Goal: Task Accomplishment & Management: Manage account settings

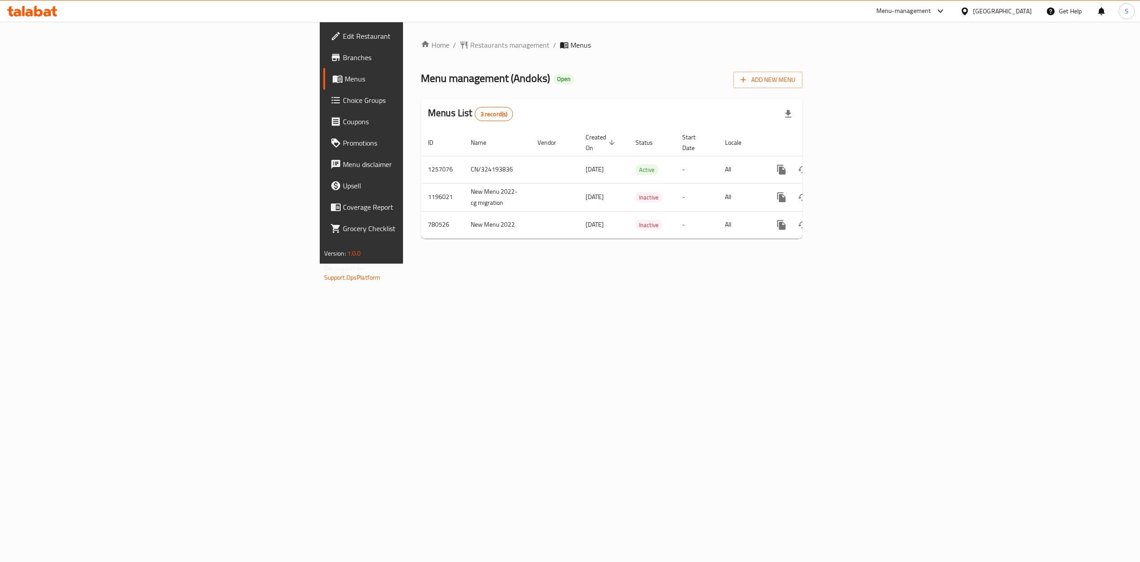
click at [343, 39] on span "Edit Restaurant" at bounding box center [423, 36] width 160 height 11
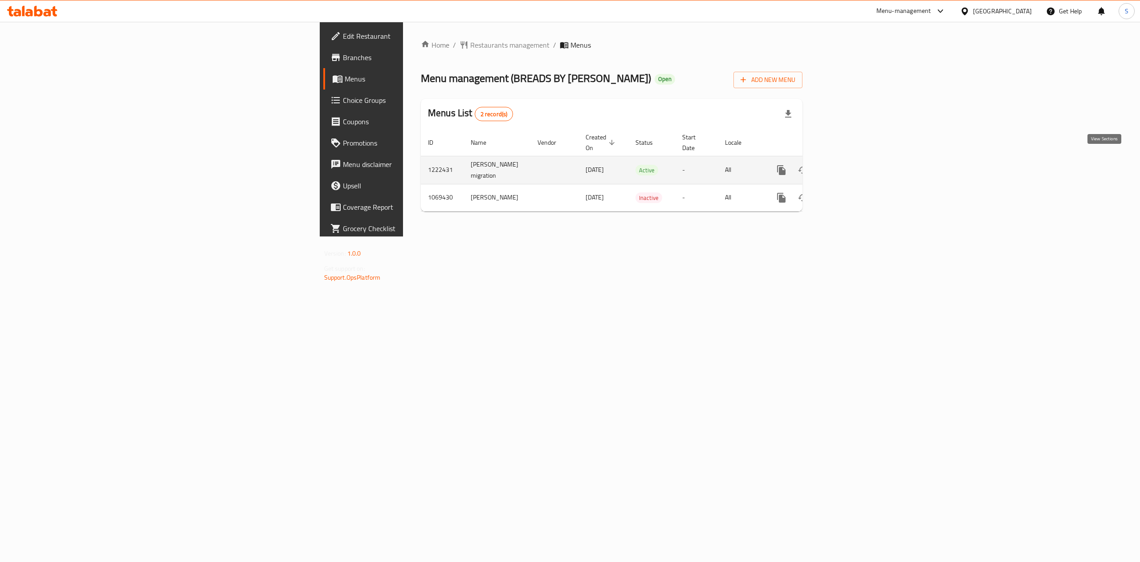
click at [850, 166] on icon "enhanced table" at bounding box center [846, 170] width 8 height 8
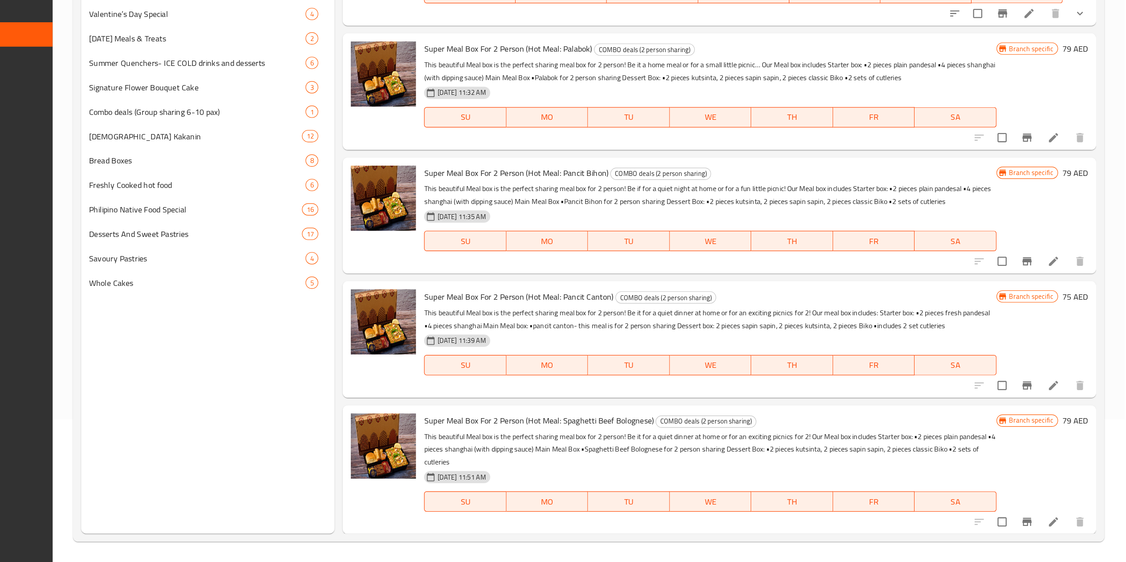
scroll to position [125, 0]
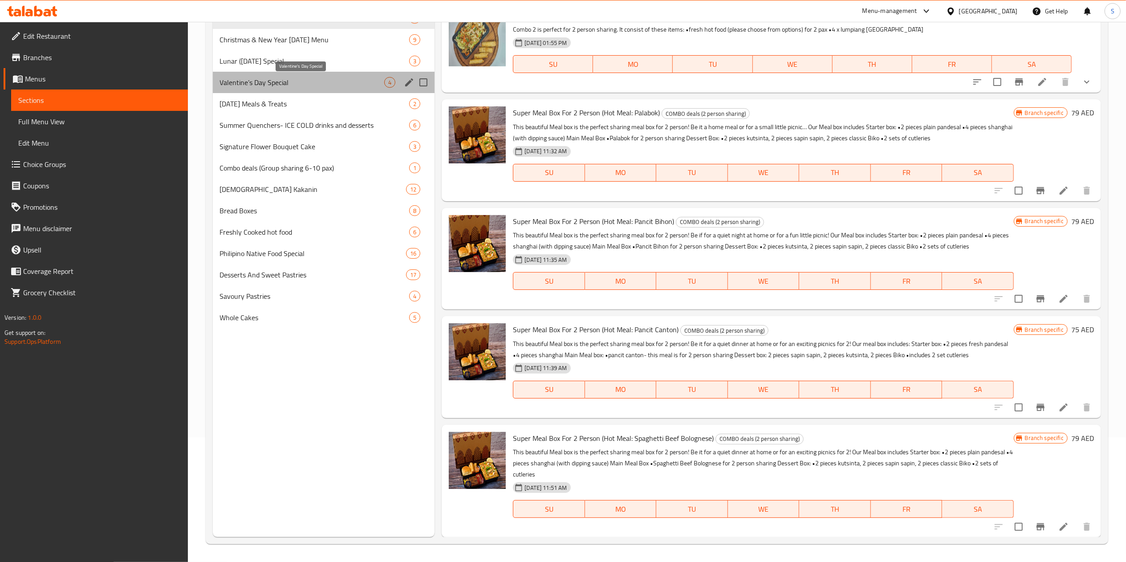
click at [275, 83] on span "Valentine’s Day Special" at bounding box center [302, 82] width 165 height 11
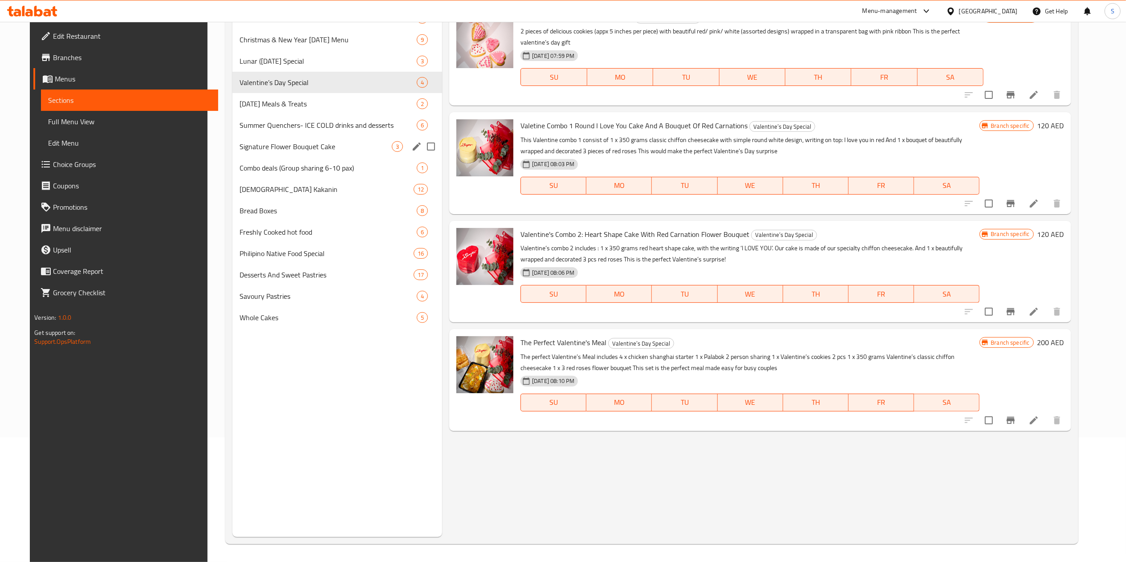
click at [326, 137] on div "Signature Flower Bouquet Cake 3" at bounding box center [337, 146] width 210 height 21
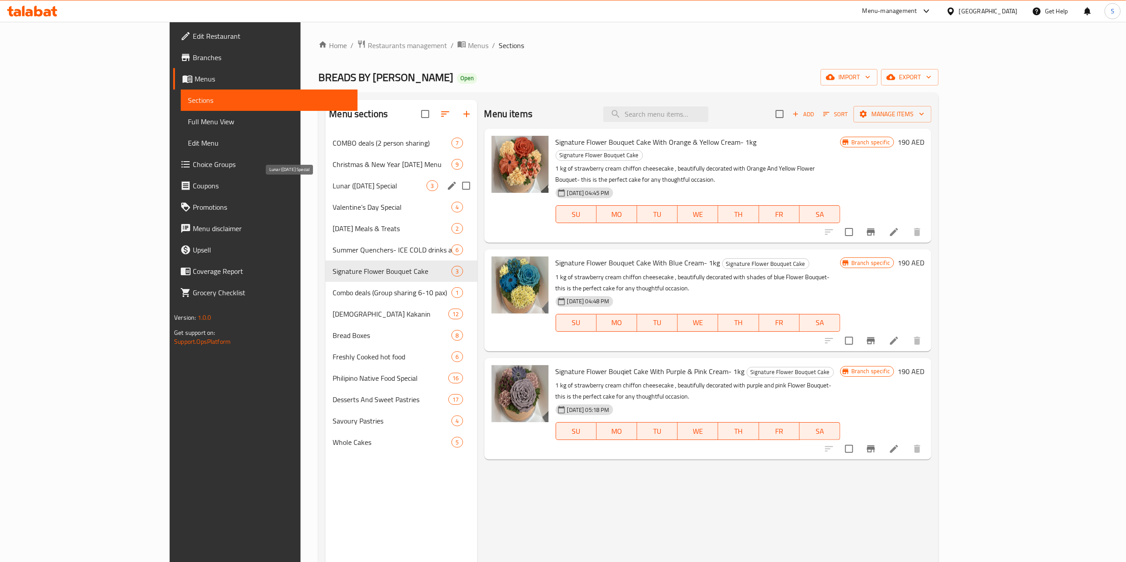
click at [333, 188] on span "Lunar ([DATE] Special" at bounding box center [380, 185] width 94 height 11
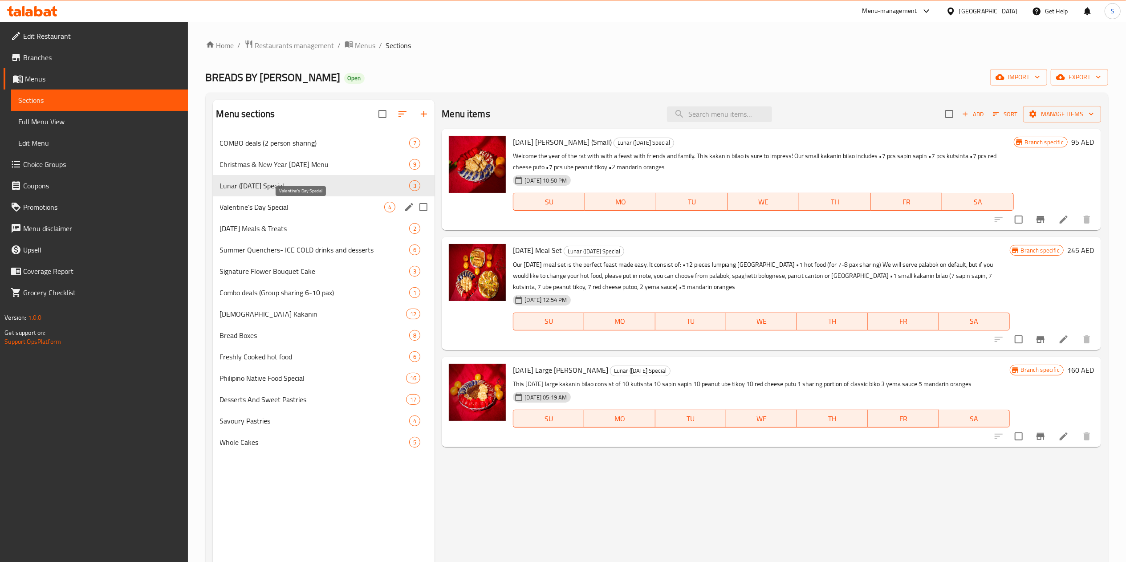
click at [280, 231] on span "[DATE] Meals & Treats" at bounding box center [315, 228] width 190 height 11
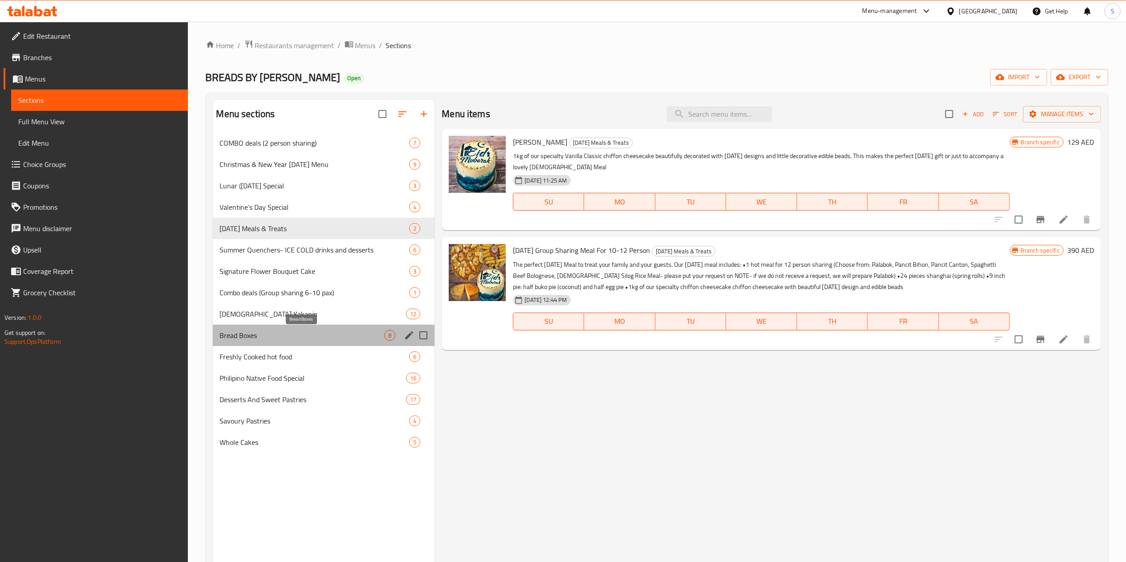
click at [294, 338] on span "Bread Boxes" at bounding box center [302, 335] width 165 height 11
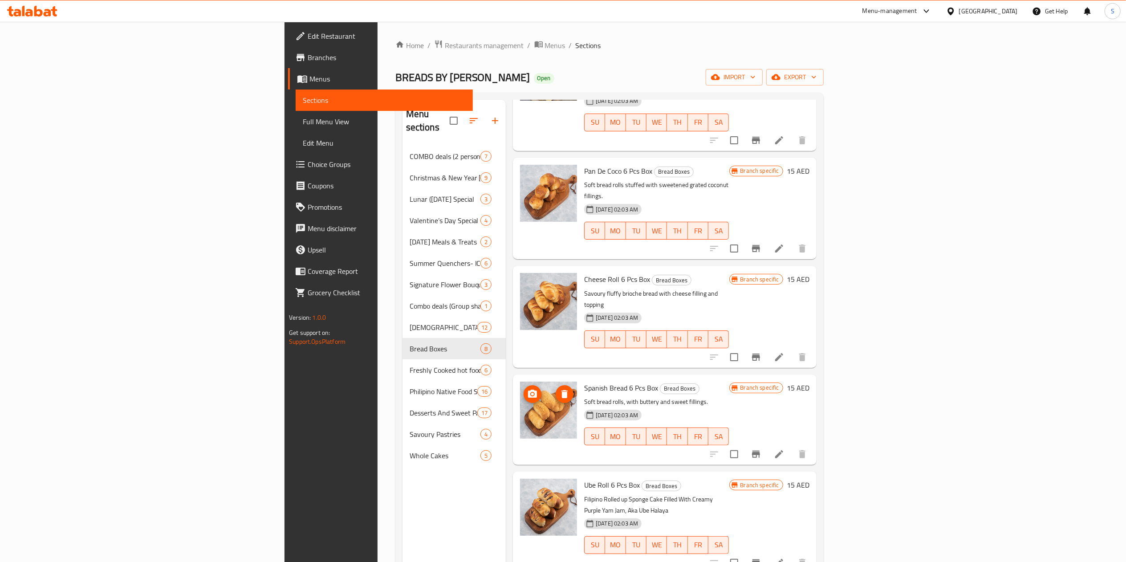
scroll to position [235, 0]
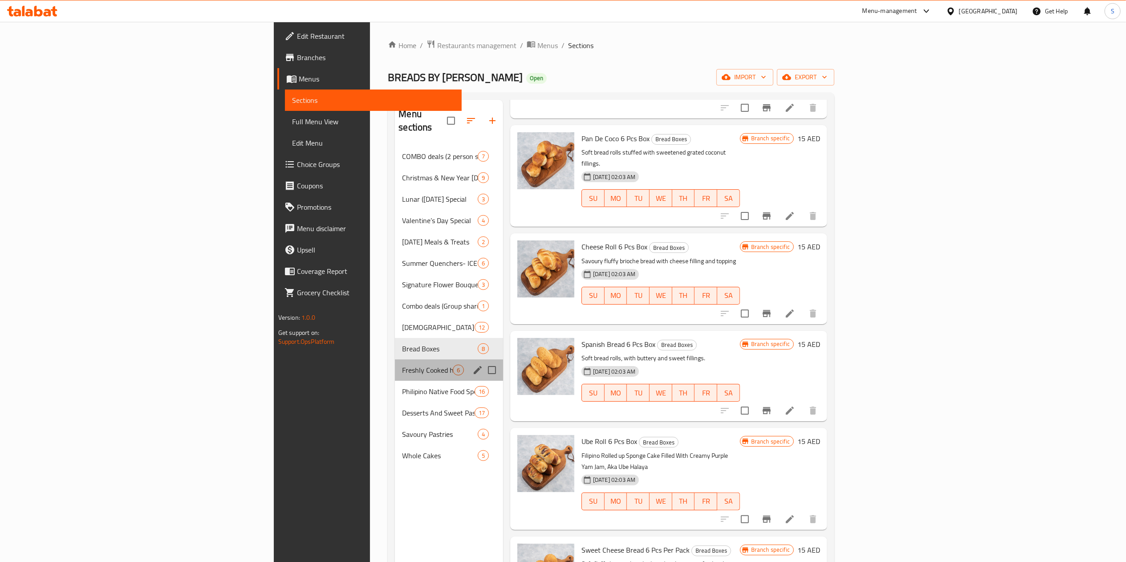
click at [395, 359] on div "Freshly Cooked hot food 6" at bounding box center [449, 369] width 108 height 21
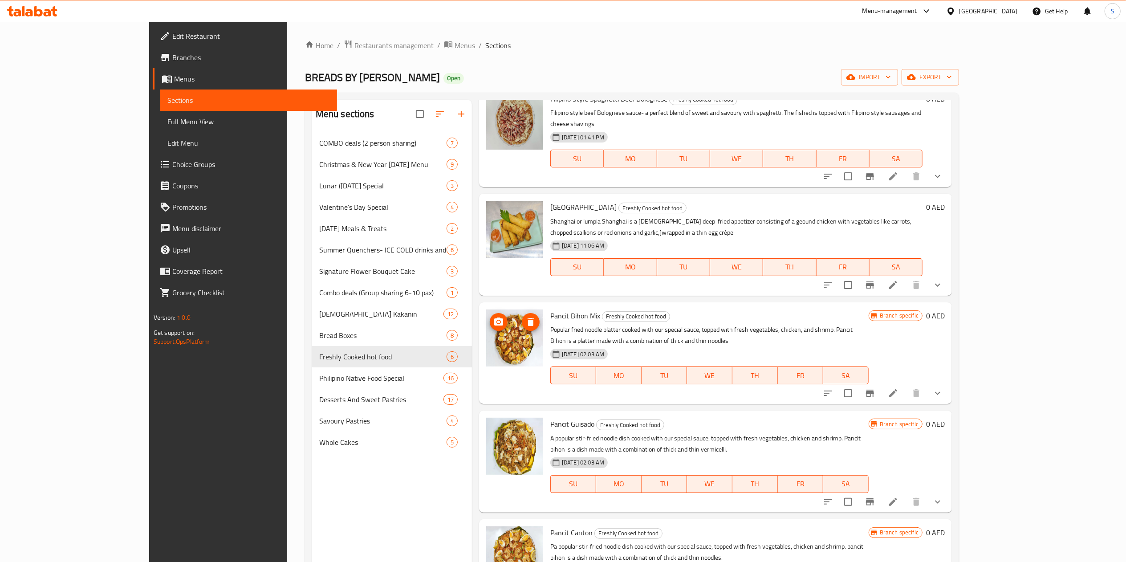
scroll to position [125, 0]
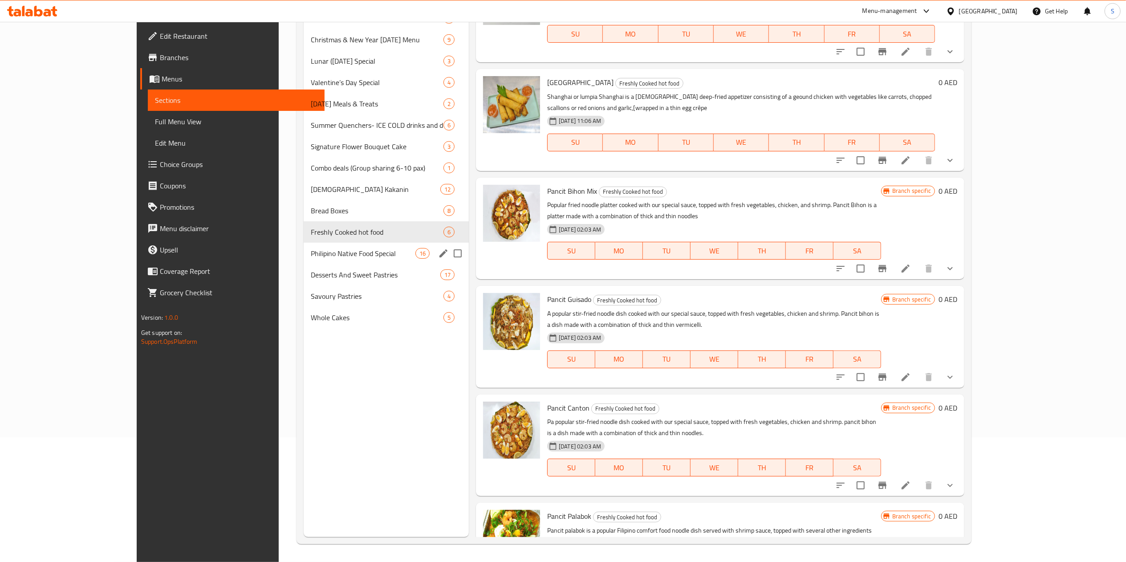
click at [304, 247] on div "Philipino Native Food Special 16" at bounding box center [386, 253] width 165 height 21
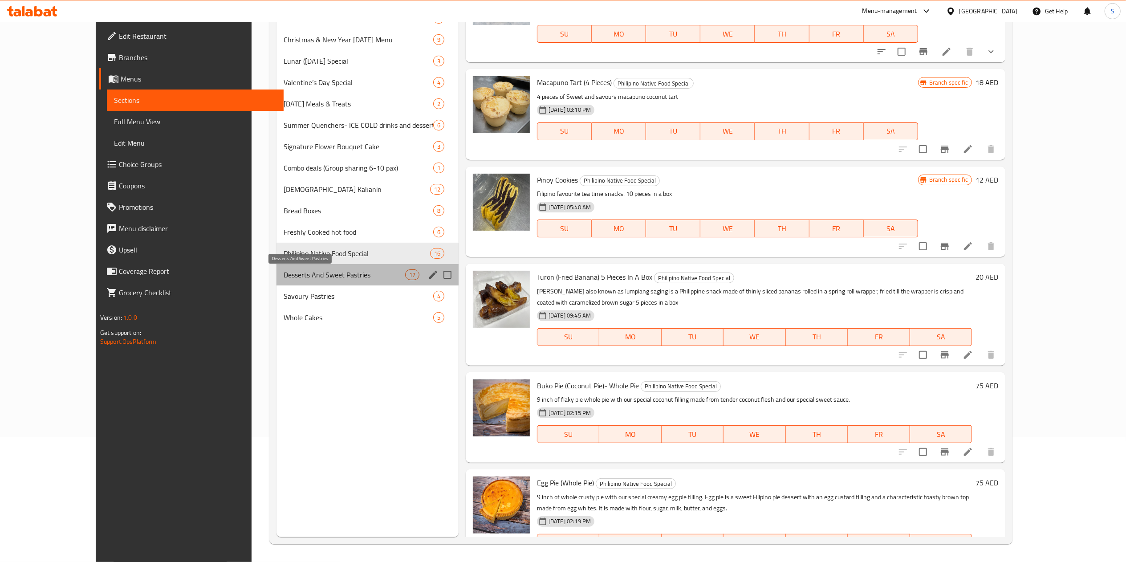
click at [285, 274] on span "Desserts And Sweet Pastries" at bounding box center [345, 274] width 122 height 11
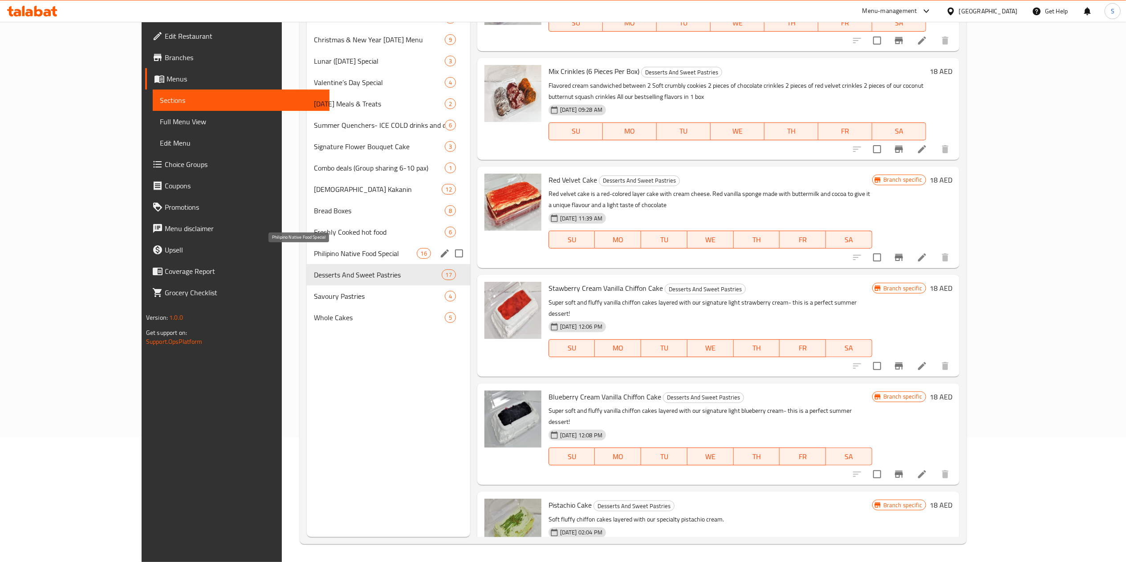
click at [314, 248] on span "Philipino Native Food Special" at bounding box center [365, 253] width 102 height 11
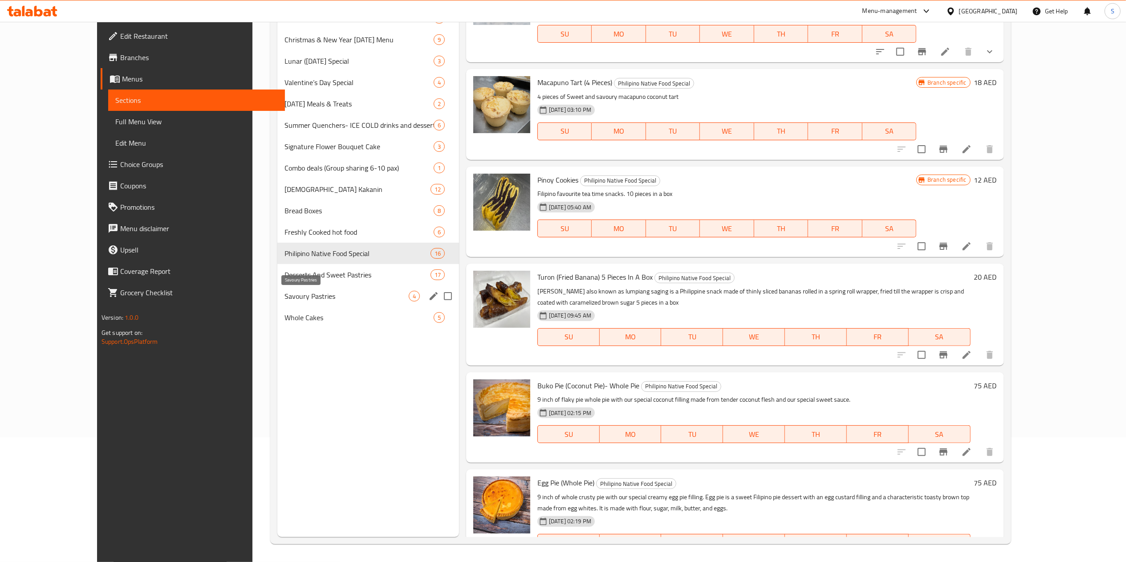
click at [285, 301] on span "Savoury Pastries" at bounding box center [347, 296] width 124 height 11
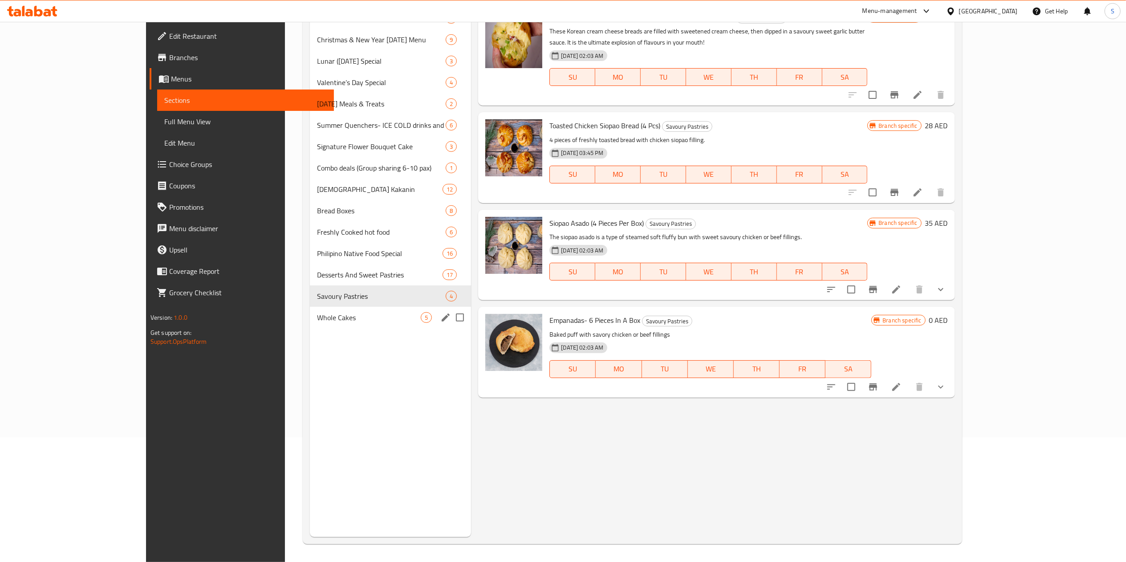
click at [310, 311] on div "Whole Cakes 5" at bounding box center [390, 317] width 161 height 21
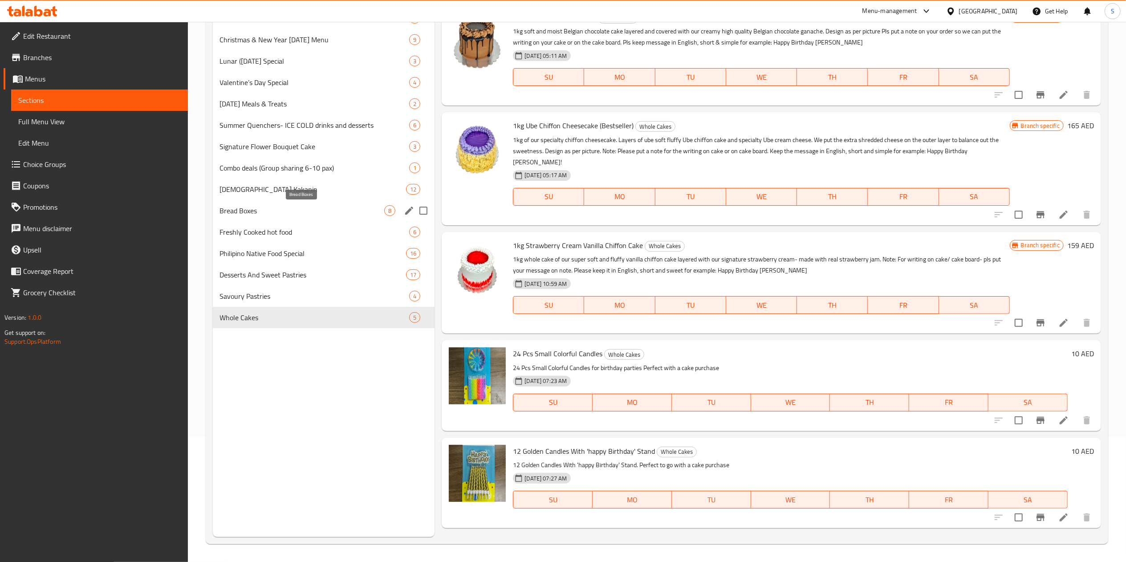
click at [285, 205] on span "Bread Boxes" at bounding box center [302, 210] width 165 height 11
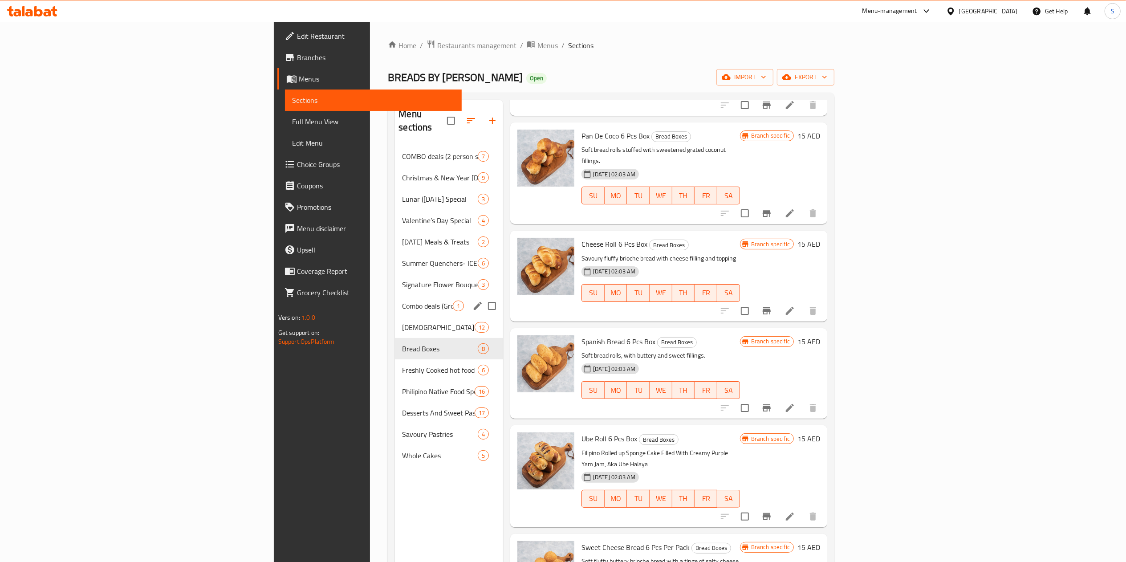
click at [402, 301] on span "Combo deals (Group sharing 6-10 pax)" at bounding box center [427, 306] width 51 height 11
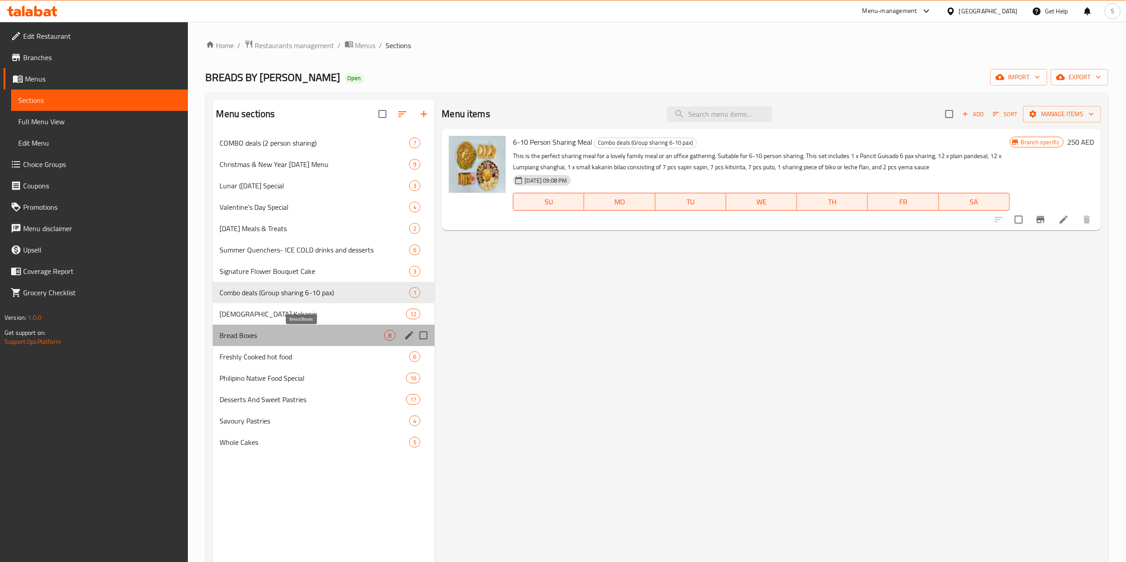
click at [308, 339] on span "Bread Boxes" at bounding box center [302, 335] width 165 height 11
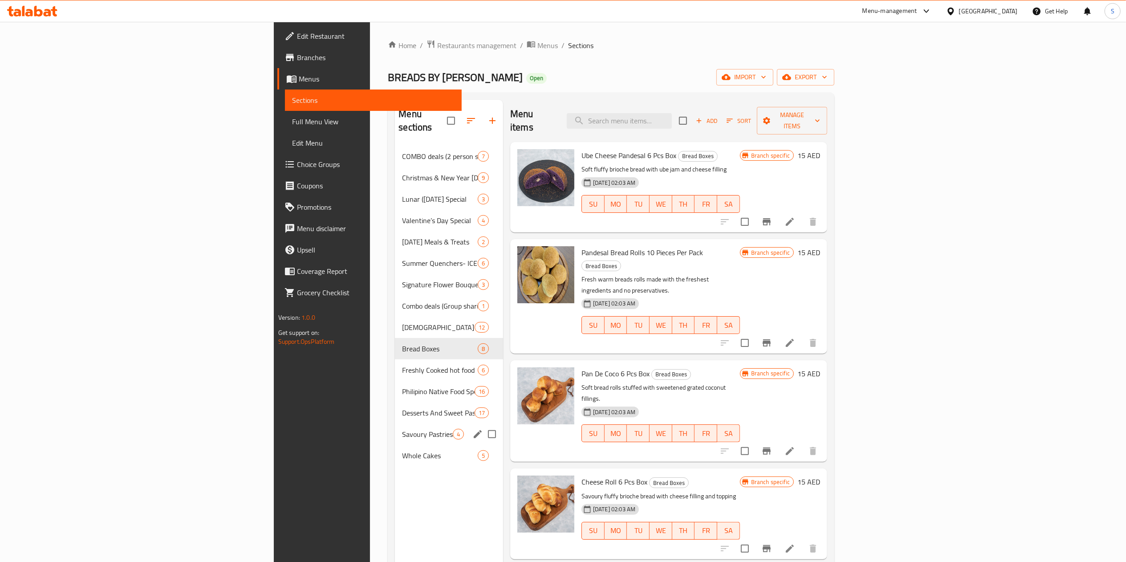
click at [395, 424] on div "Savoury Pastries 4" at bounding box center [449, 434] width 108 height 21
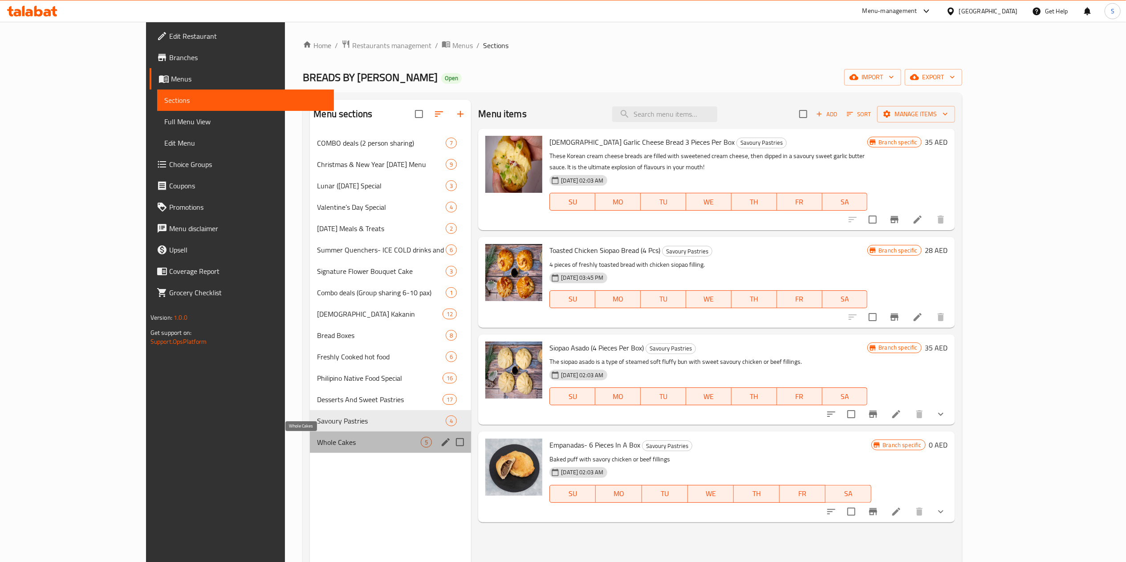
click at [317, 438] on span "Whole Cakes" at bounding box center [369, 442] width 104 height 11
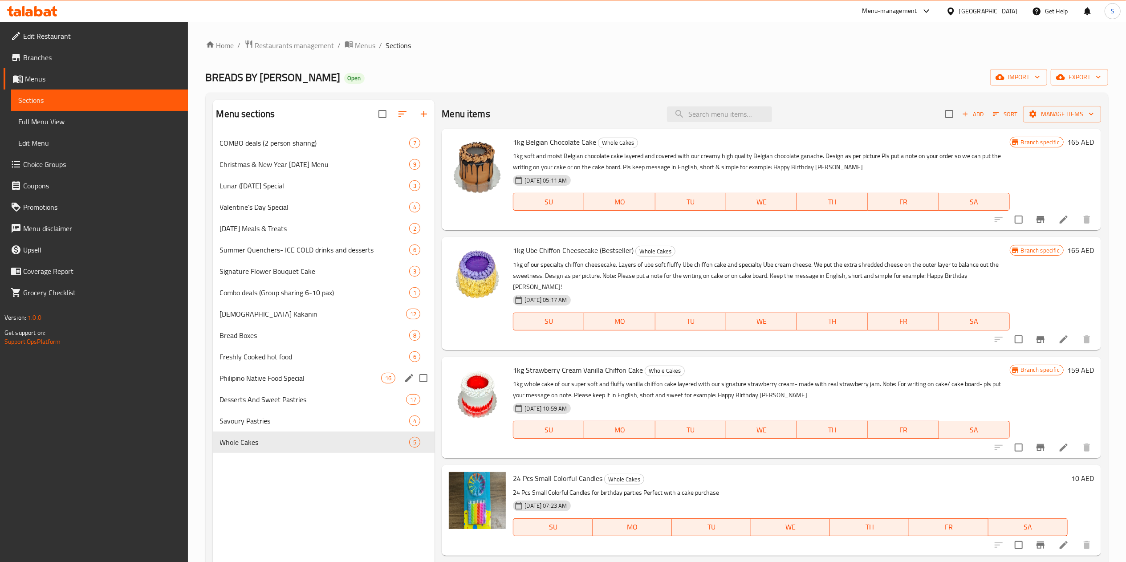
click at [287, 371] on div "Philipino Native Food Special 16" at bounding box center [324, 377] width 222 height 21
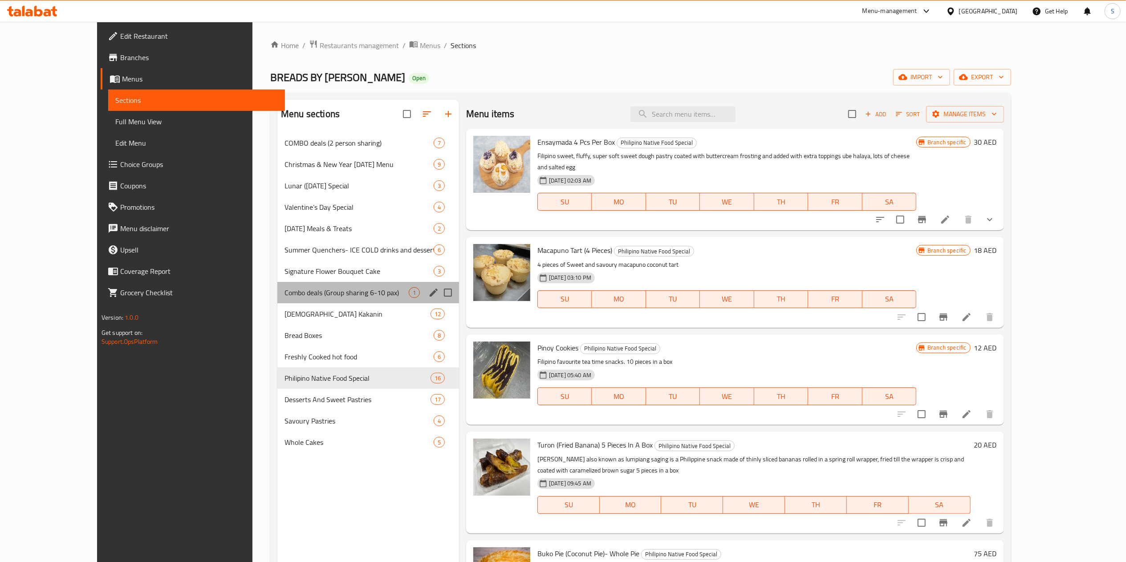
click at [298, 301] on div "Combo deals (Group sharing 6-10 pax) 1" at bounding box center [368, 292] width 182 height 21
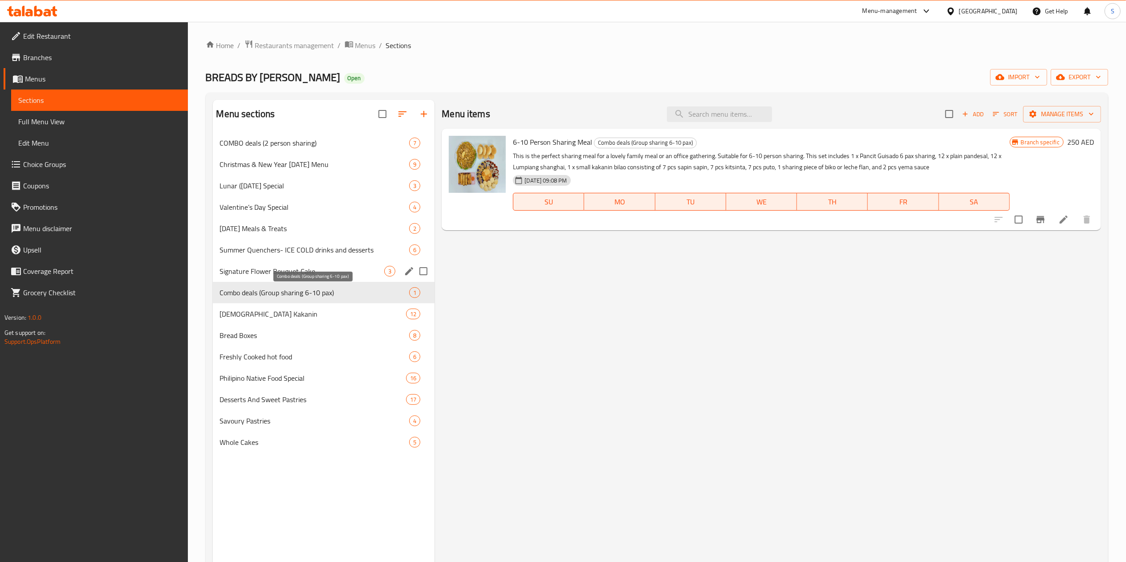
click at [307, 253] on span "Summer Quenchers- ICE COLD drinks and desserts" at bounding box center [315, 250] width 190 height 11
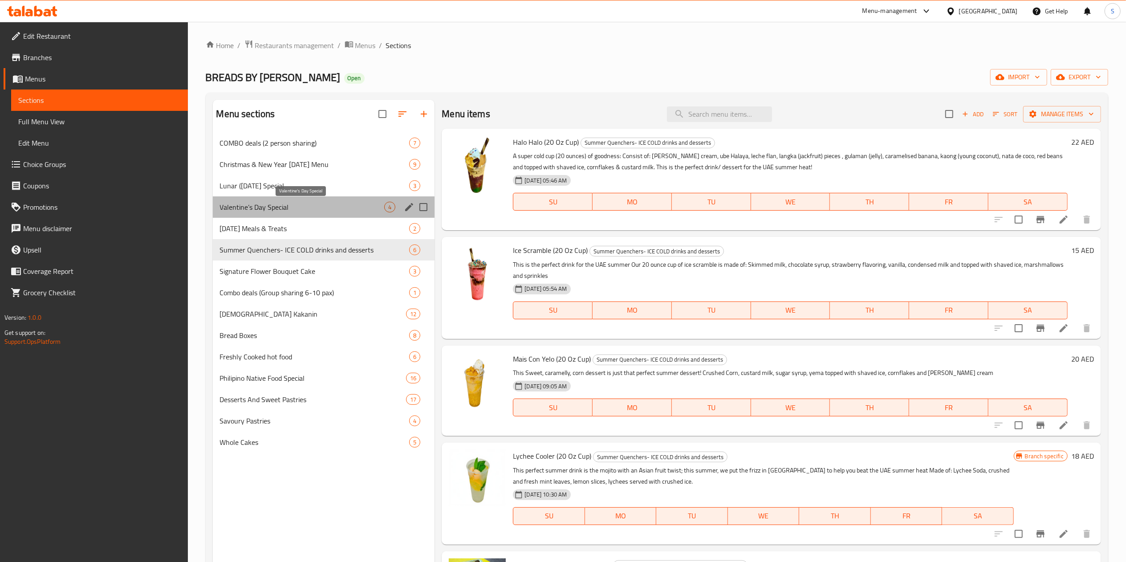
click at [293, 206] on span "Valentine’s Day Special" at bounding box center [302, 207] width 165 height 11
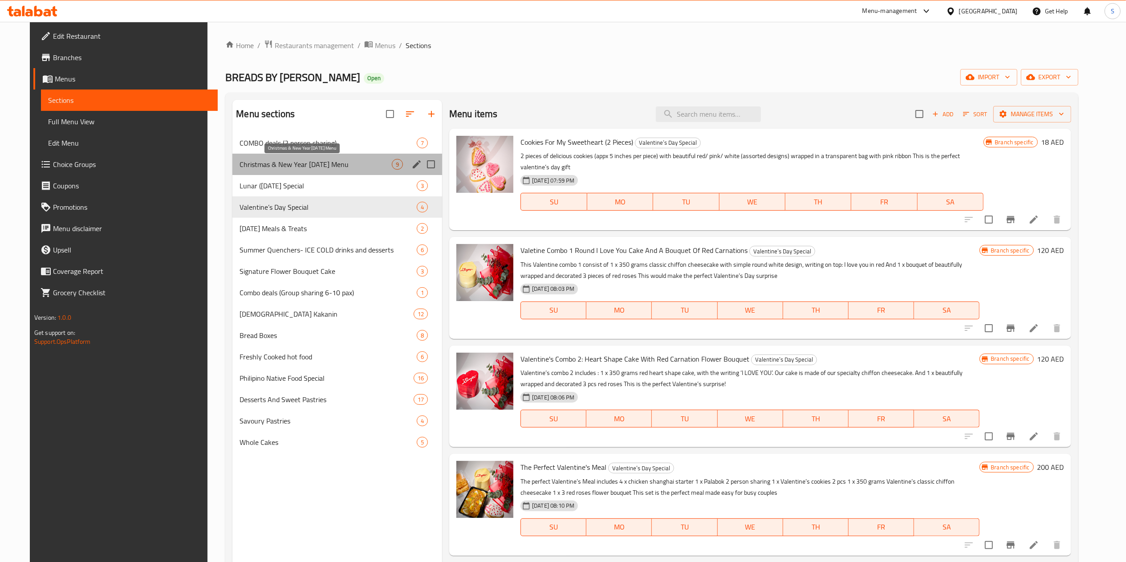
click at [287, 167] on span "Christmas & New Year [DATE] Menu" at bounding box center [316, 164] width 152 height 11
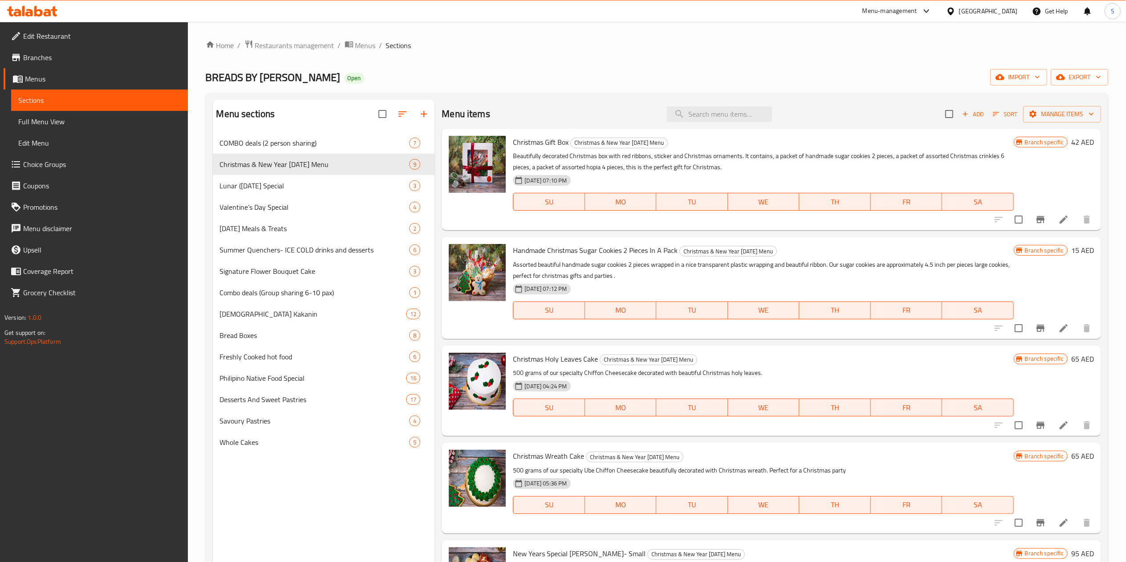
click at [901, 9] on div "Menu-management" at bounding box center [890, 11] width 55 height 11
click at [822, 204] on div "Restaurant-Management" at bounding box center [843, 202] width 70 height 10
